Goal: Transaction & Acquisition: Purchase product/service

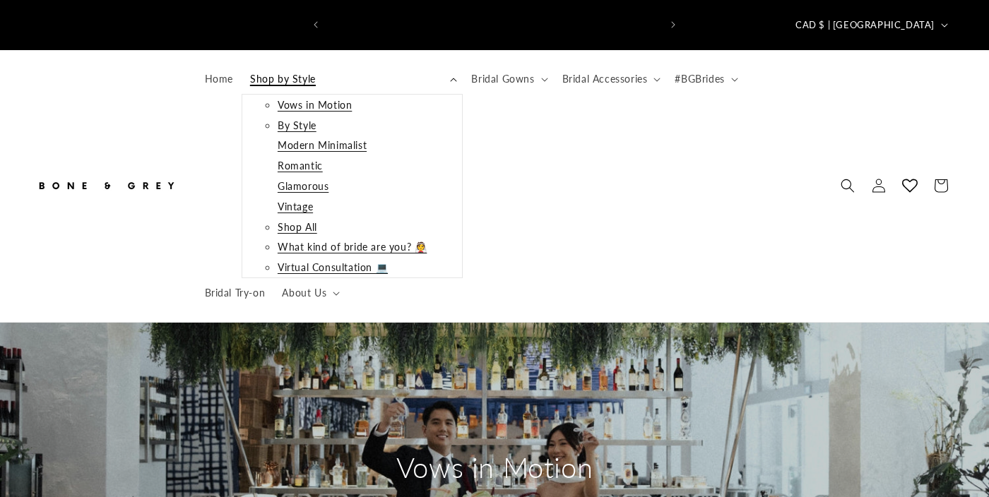
scroll to position [0, 664]
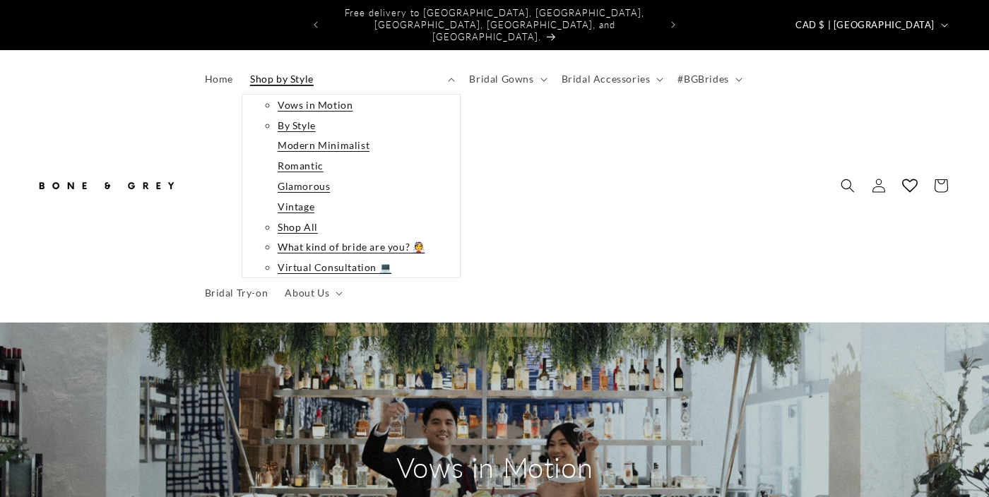
click at [313, 177] on link "Glamorous" at bounding box center [304, 186] width 52 height 18
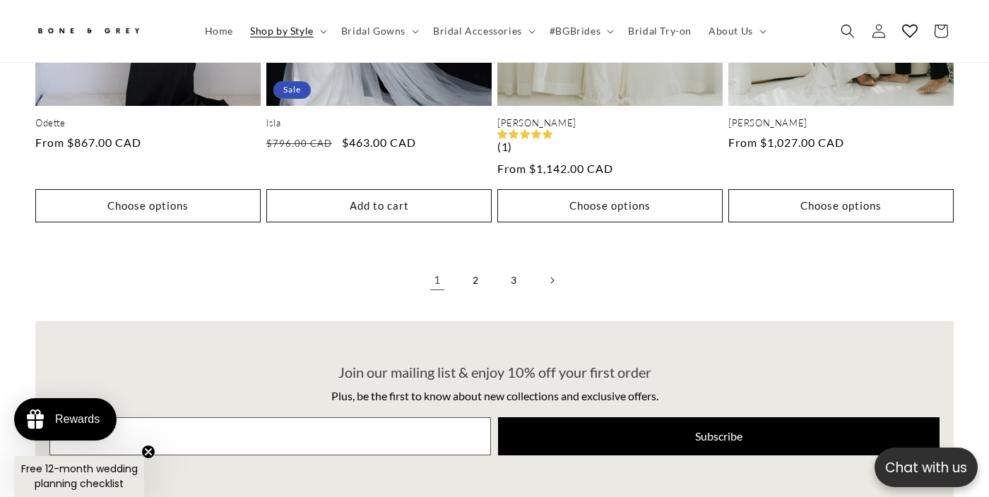
scroll to position [3059, 0]
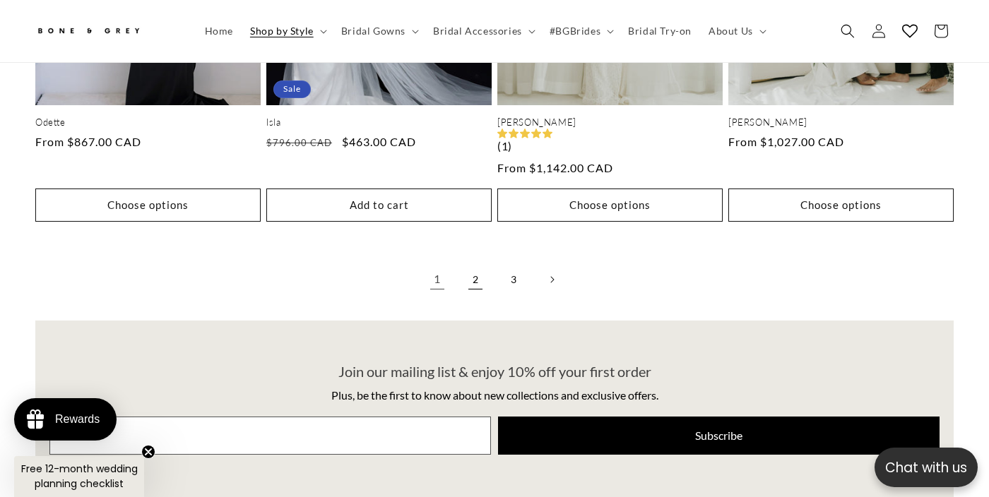
click at [475, 264] on link "2" at bounding box center [475, 279] width 31 height 31
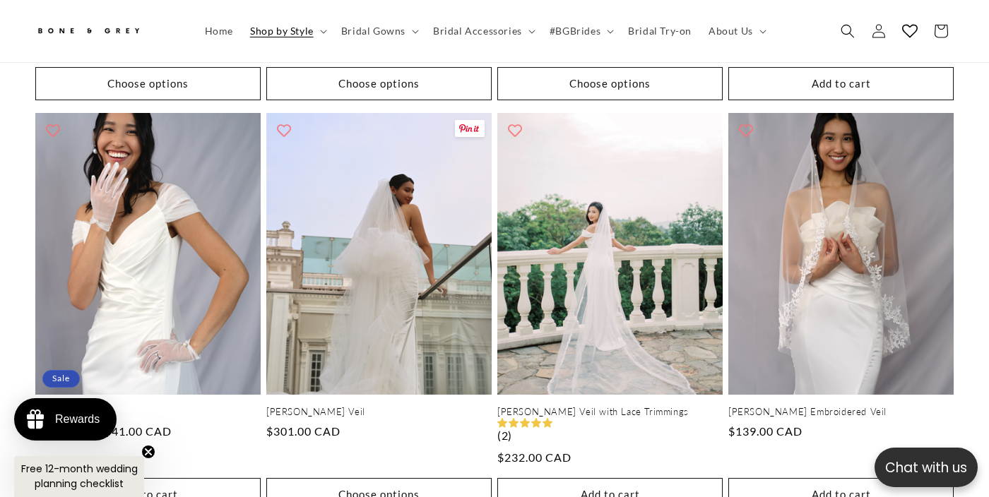
scroll to position [1546, 0]
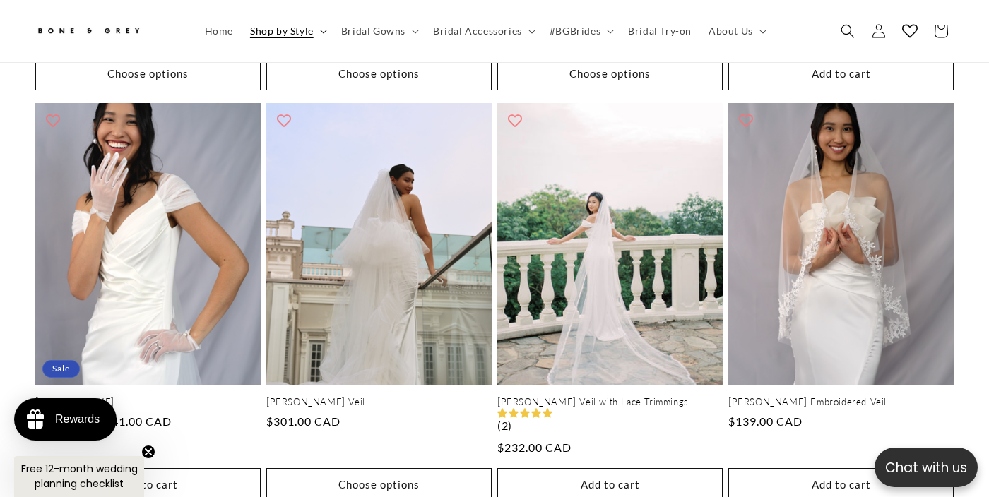
click at [269, 28] on span "Shop by Style" at bounding box center [282, 31] width 64 height 13
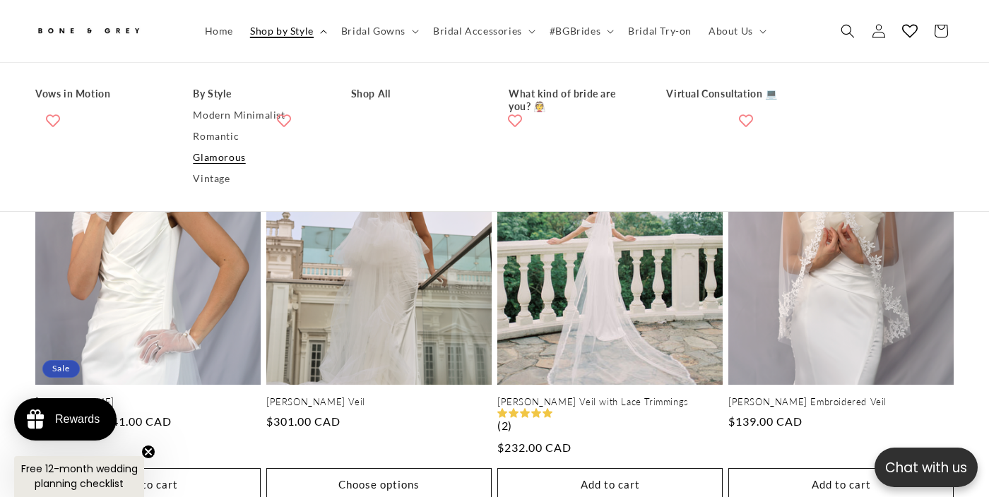
scroll to position [0, 0]
click at [205, 132] on link "Romantic" at bounding box center [257, 136] width 129 height 21
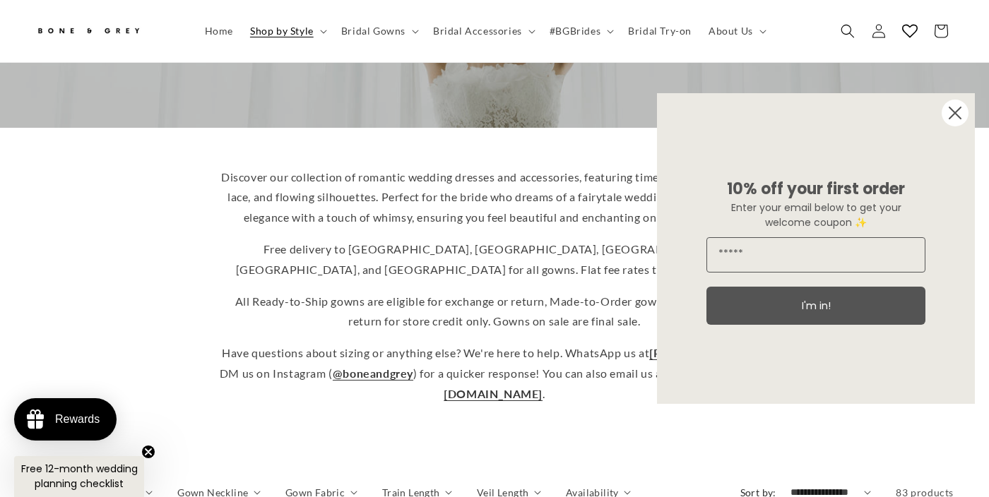
scroll to position [278, 0]
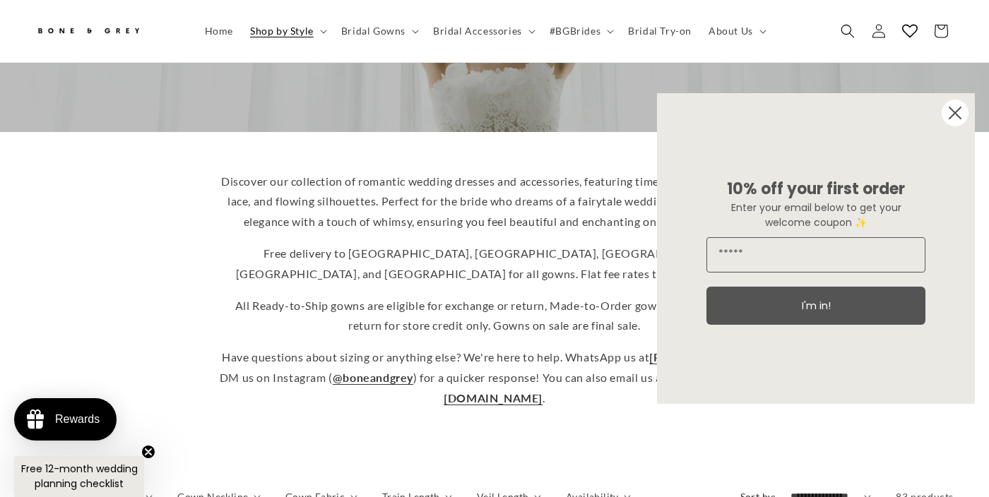
click at [955, 105] on circle "Close dialog" at bounding box center [954, 113] width 27 height 27
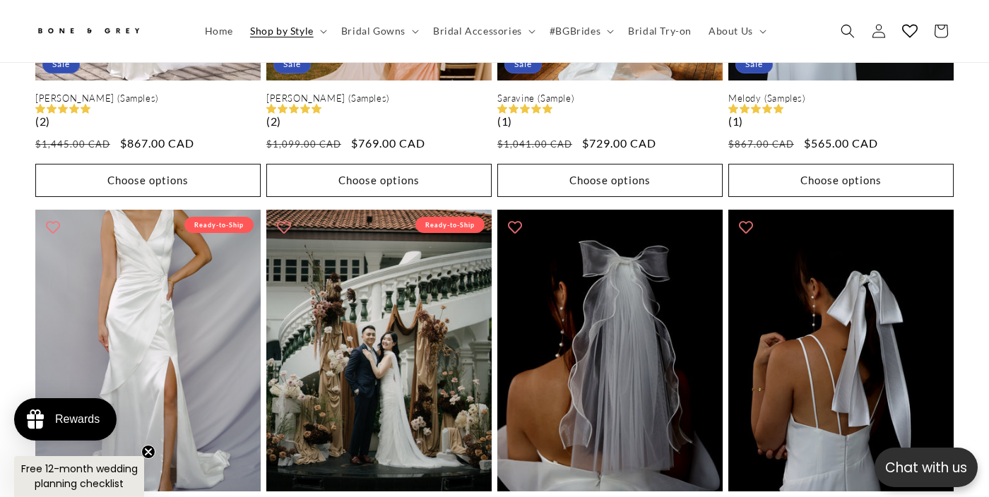
scroll to position [2648, 0]
